Goal: Transaction & Acquisition: Purchase product/service

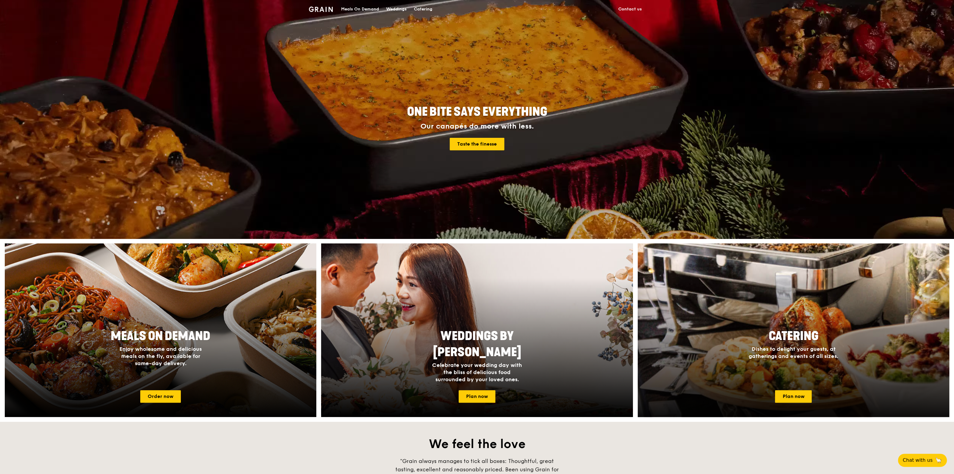
click at [808, 361] on div "Catering Dishes to delight your guests, at gatherings and events of all sizes." at bounding box center [793, 344] width 119 height 36
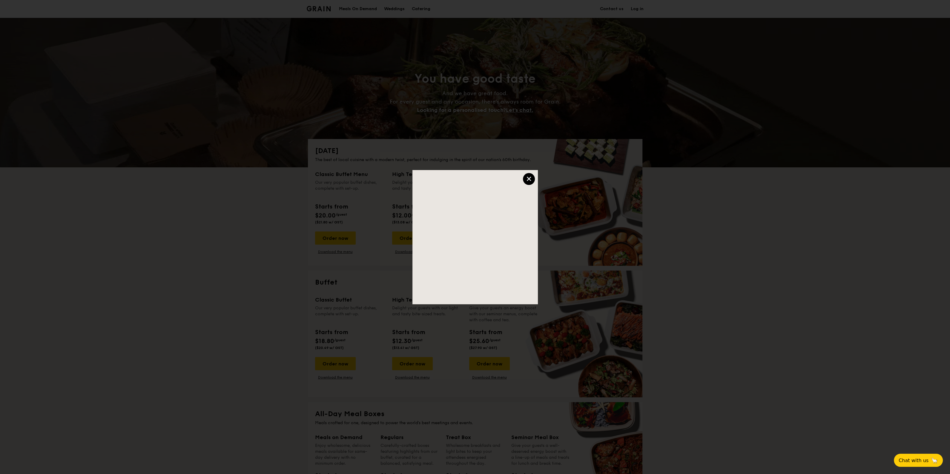
click at [525, 174] on div "×" at bounding box center [529, 179] width 12 height 12
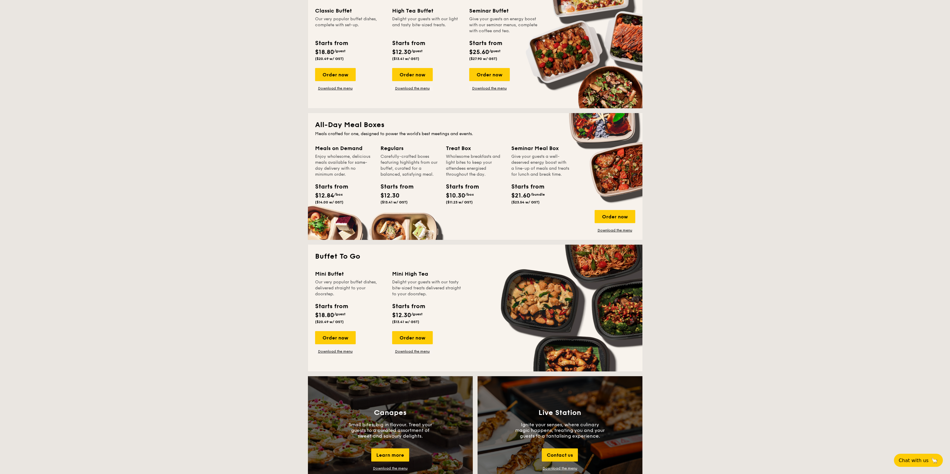
scroll to position [298, 0]
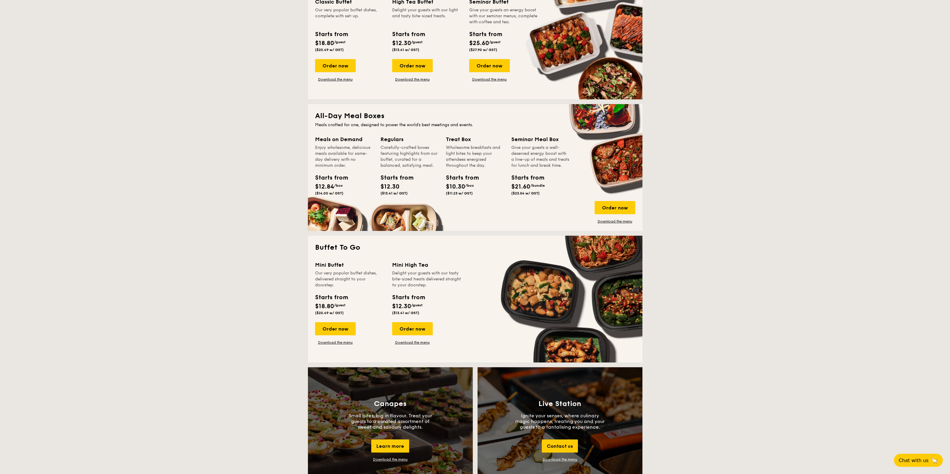
click at [625, 170] on div "Meals on Demand Enjoy wholesome, delicious meals available for same-day deliver…" at bounding box center [475, 179] width 320 height 89
click at [619, 210] on div "Order now" at bounding box center [614, 207] width 41 height 13
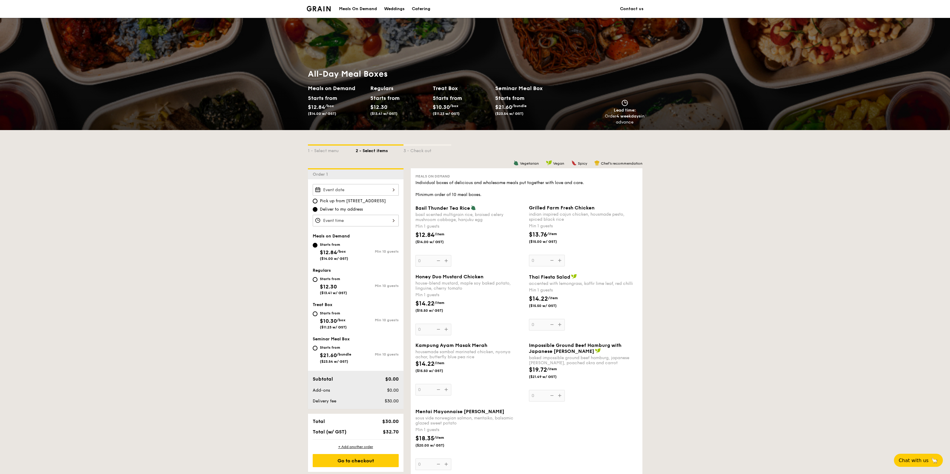
click at [444, 207] on span "Basil Thunder Tea Rice" at bounding box center [442, 208] width 55 height 6
click at [444, 255] on input "0" at bounding box center [433, 261] width 36 height 12
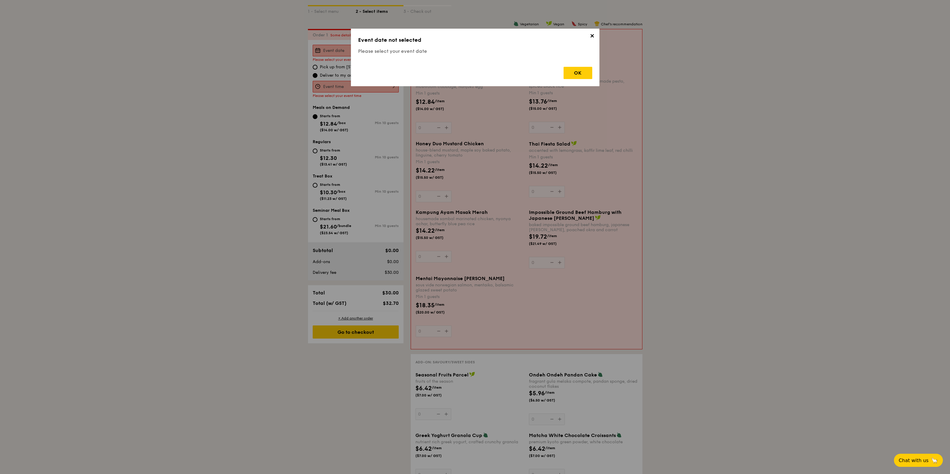
scroll to position [159, 0]
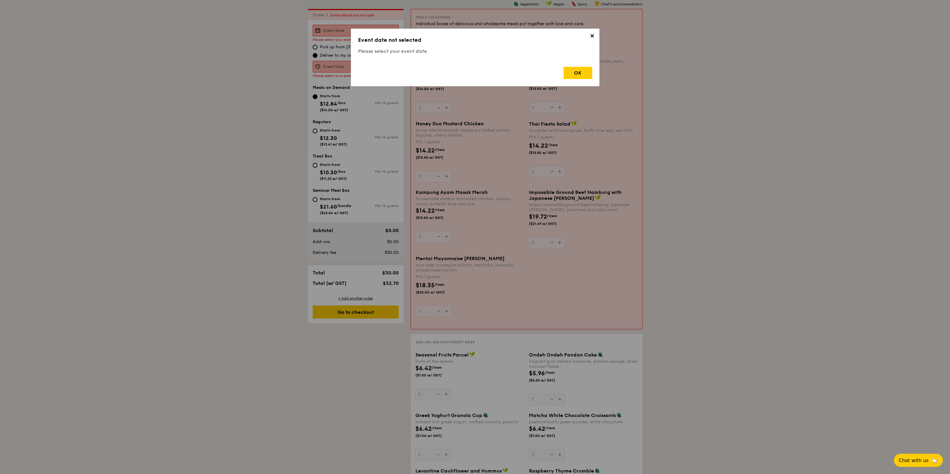
click at [591, 34] on span "✕" at bounding box center [592, 37] width 8 height 8
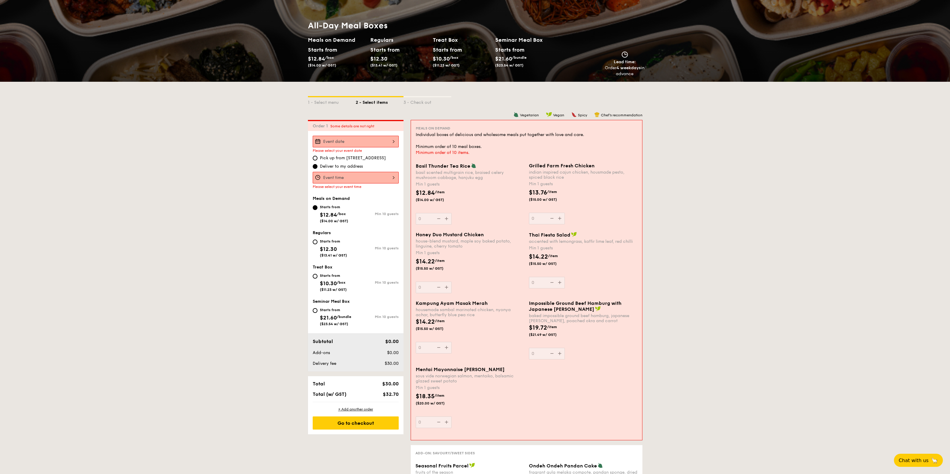
scroll to position [0, 0]
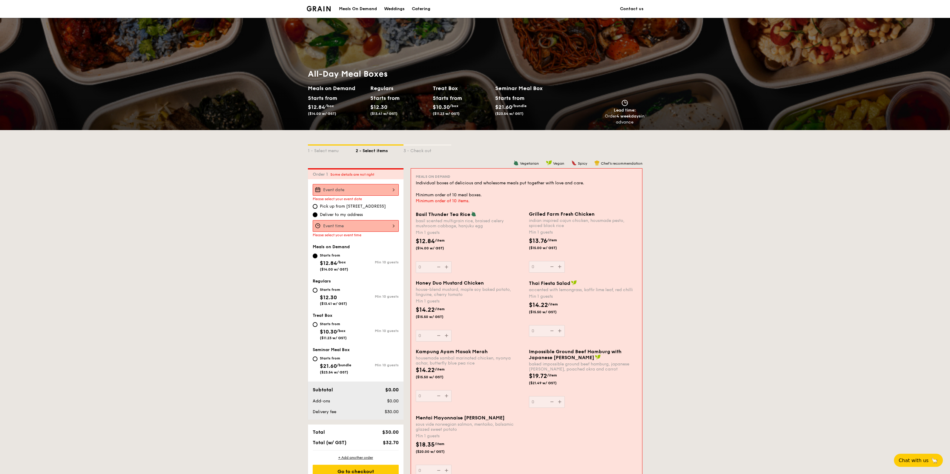
click at [627, 113] on div "Lead time: Order 4 weekdays in advance" at bounding box center [625, 113] width 40 height 26
click at [463, 97] on div "Starts from $10.30 /box ($11.23 w/ GST)" at bounding box center [461, 106] width 62 height 24
click at [513, 98] on div "Starts from" at bounding box center [509, 98] width 29 height 9
click at [448, 92] on h2 "Treat Box" at bounding box center [462, 88] width 58 height 8
click at [377, 85] on h2 "Regulars" at bounding box center [399, 88] width 58 height 8
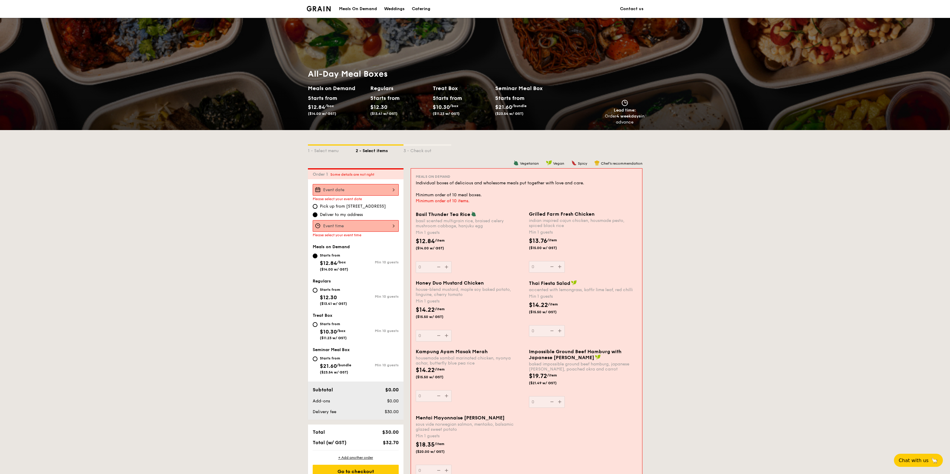
click at [333, 89] on h2 "Meals on Demand" at bounding box center [337, 88] width 58 height 8
click at [333, 100] on div "Starts from" at bounding box center [321, 98] width 27 height 9
click at [329, 113] on span "($14.00 w/ GST)" at bounding box center [322, 114] width 28 height 4
drag, startPoint x: 329, startPoint y: 111, endPoint x: 321, endPoint y: 91, distance: 21.5
click at [328, 110] on div "Starts from $12.84 /box ($14.00 w/ GST)" at bounding box center [321, 105] width 27 height 22
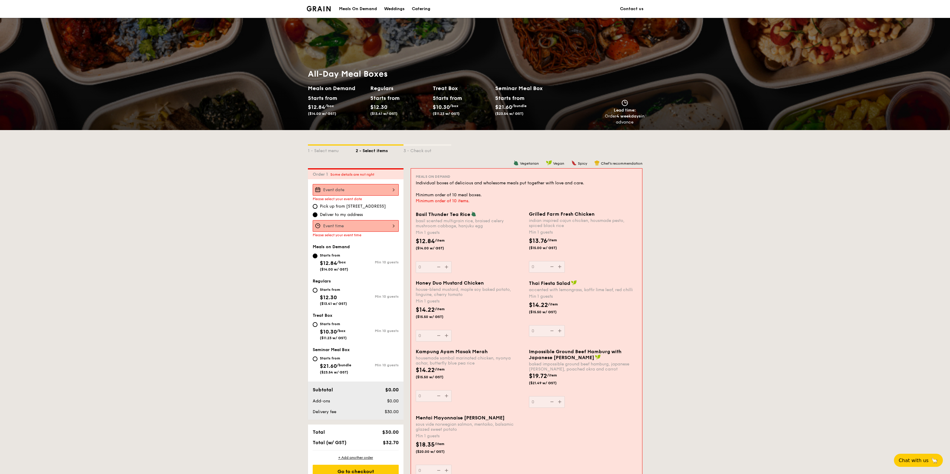
click at [359, 7] on div "Meals On Demand" at bounding box center [358, 9] width 38 height 18
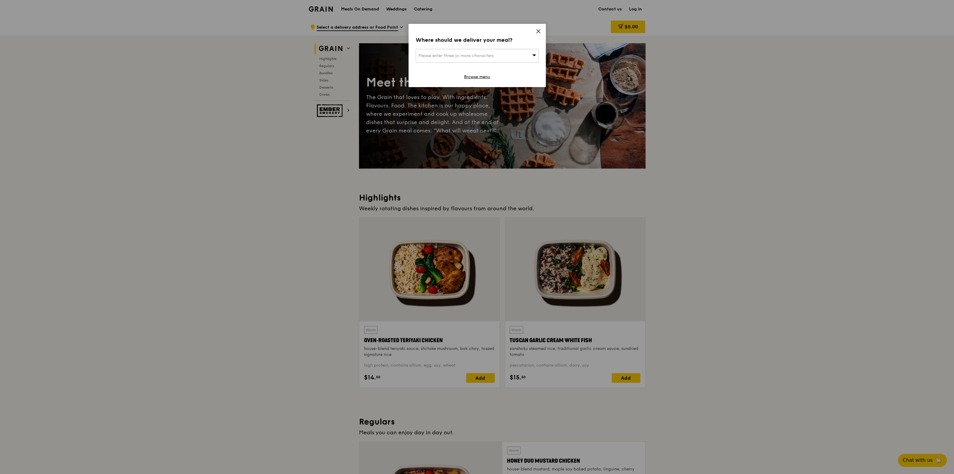
click at [538, 29] on icon at bounding box center [538, 31] width 5 height 5
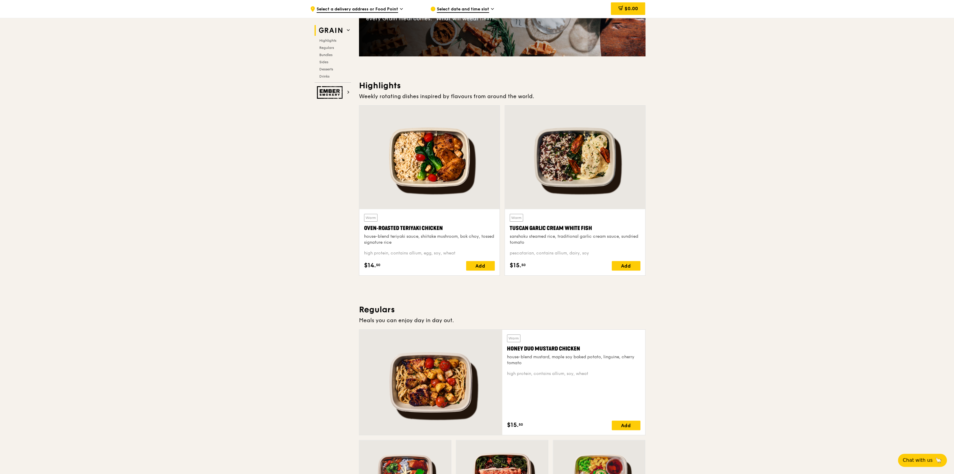
scroll to position [149, 0]
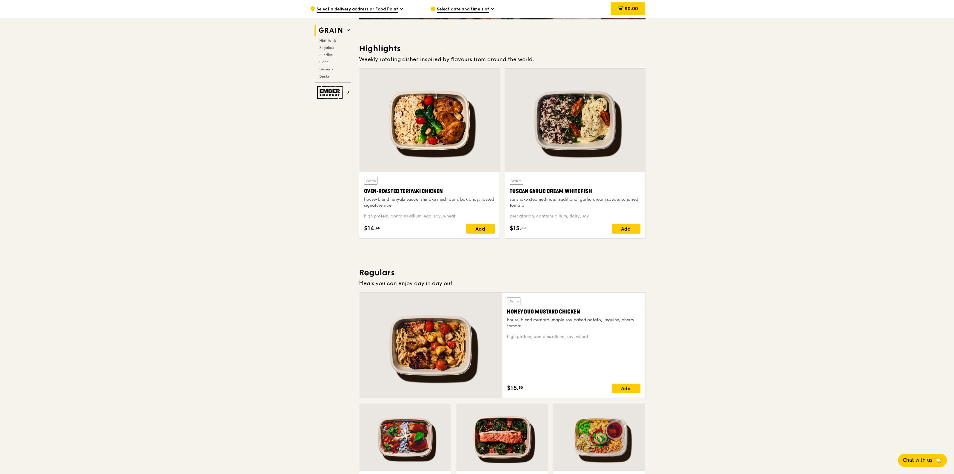
click at [570, 128] on div at bounding box center [575, 121] width 140 height 104
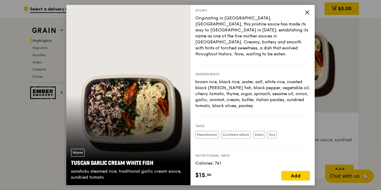
scroll to position [33, 0]
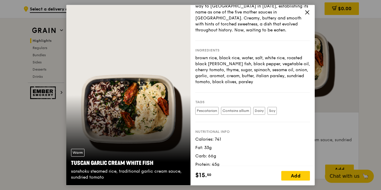
click at [309, 13] on icon at bounding box center [307, 12] width 5 height 5
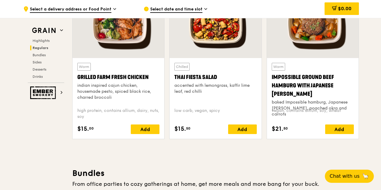
scroll to position [717, 0]
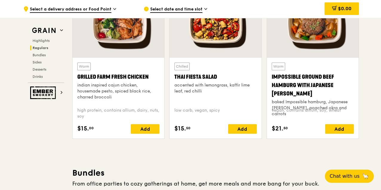
click at [225, 87] on div "accented with lemongrass, kaffir lime leaf, red chilli" at bounding box center [215, 88] width 82 height 12
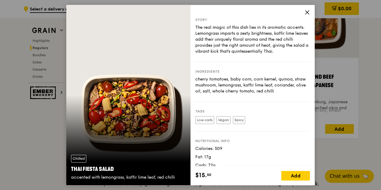
drag, startPoint x: 195, startPoint y: 79, endPoint x: 276, endPoint y: 90, distance: 81.9
click at [276, 90] on div "cherry tomatoes, baby corn, corn kernel, quinoa, straw mushroom, lemongrass, ka…" at bounding box center [252, 85] width 115 height 18
copy div "cherry tomatoes, baby corn, corn kernel, quinoa, straw mushroom, lemongrass, ka…"
click at [308, 11] on icon at bounding box center [307, 12] width 5 height 5
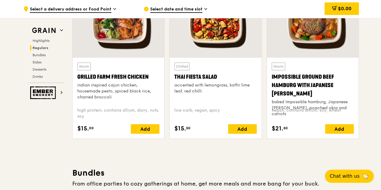
click at [320, 99] on div "baked Impossible hamburg, Japanese curry, poached okra and carrots" at bounding box center [313, 108] width 82 height 18
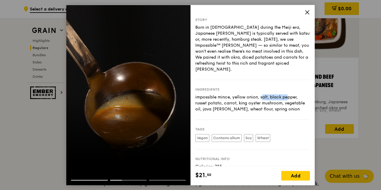
drag, startPoint x: 233, startPoint y: 91, endPoint x: 259, endPoint y: 90, distance: 25.7
click at [259, 94] on div "impossible mince, yellow onion, salt, black pepper, russet potato, carrot, king…" at bounding box center [252, 103] width 115 height 18
copy div "yellow onion,"
drag, startPoint x: 196, startPoint y: 97, endPoint x: 221, endPoint y: 97, distance: 25.1
click at [221, 97] on div "impossible mince, yellow onion, salt, black pepper, russet potato, carrot, king…" at bounding box center [252, 103] width 115 height 18
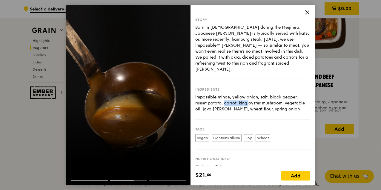
copy div "russet potato"
drag, startPoint x: 239, startPoint y: 97, endPoint x: 282, endPoint y: 97, distance: 43.0
click at [282, 97] on div "impossible mince, yellow onion, salt, black pepper, russet potato, carrot, king…" at bounding box center [252, 103] width 115 height 18
click at [306, 12] on icon at bounding box center [307, 12] width 5 height 5
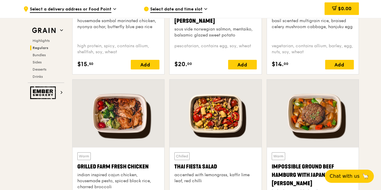
scroll to position [672, 0]
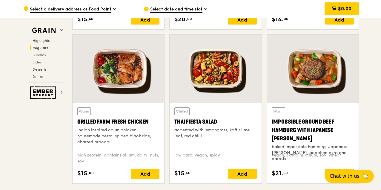
click at [129, 73] on div at bounding box center [119, 69] width 92 height 68
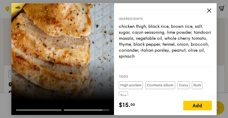
scroll to position [60, 0]
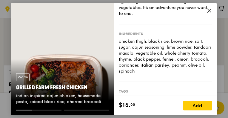
click at [209, 12] on icon at bounding box center [209, 10] width 5 height 5
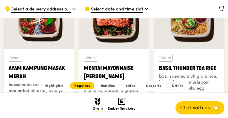
scroll to position [497, 0]
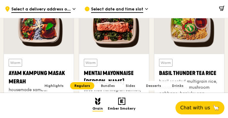
click at [203, 40] on div at bounding box center [189, 27] width 70 height 54
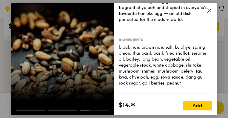
scroll to position [75, 0]
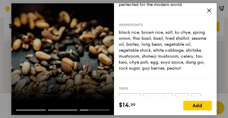
click at [210, 12] on icon at bounding box center [209, 10] width 5 height 5
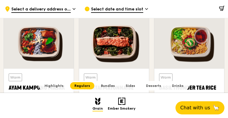
scroll to position [482, 0]
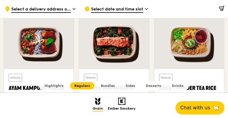
click at [116, 42] on div at bounding box center [114, 42] width 70 height 54
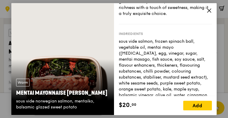
scroll to position [45, 0]
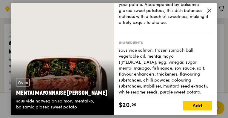
click at [210, 11] on icon at bounding box center [209, 11] width 4 height 4
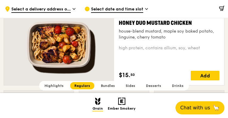
scroll to position [392, 0]
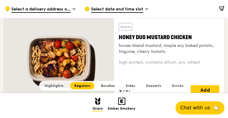
click at [165, 38] on div "Honey Duo Mustard Chicken" at bounding box center [169, 37] width 101 height 8
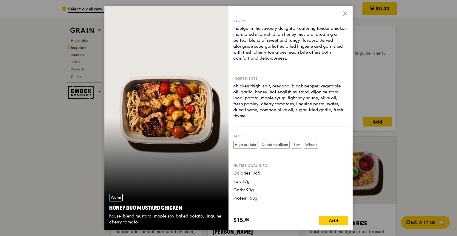
scroll to position [416, 0]
